Goal: Go to known website: Access a specific website the user already knows

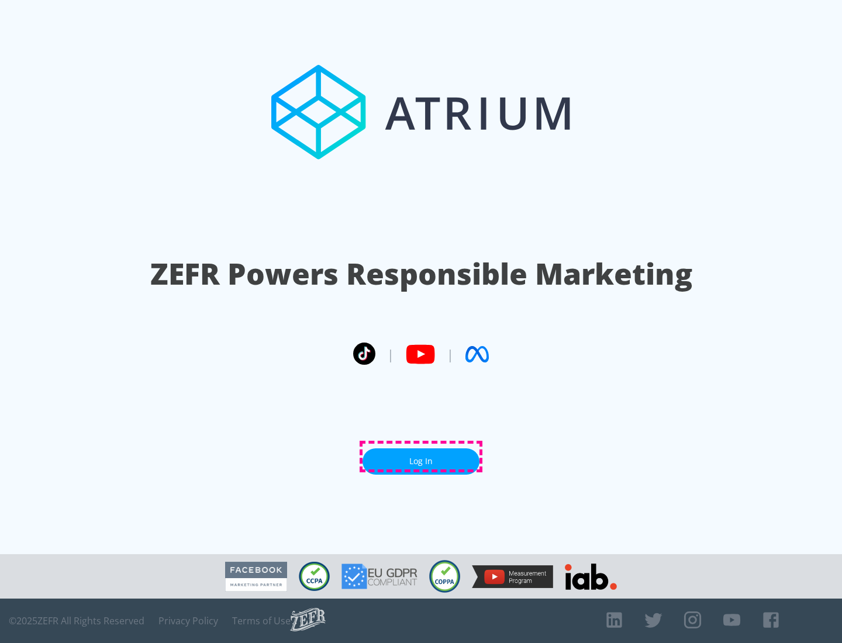
click at [421, 457] on link "Log In" at bounding box center [421, 461] width 117 height 26
